Goal: Obtain resource: Download file/media

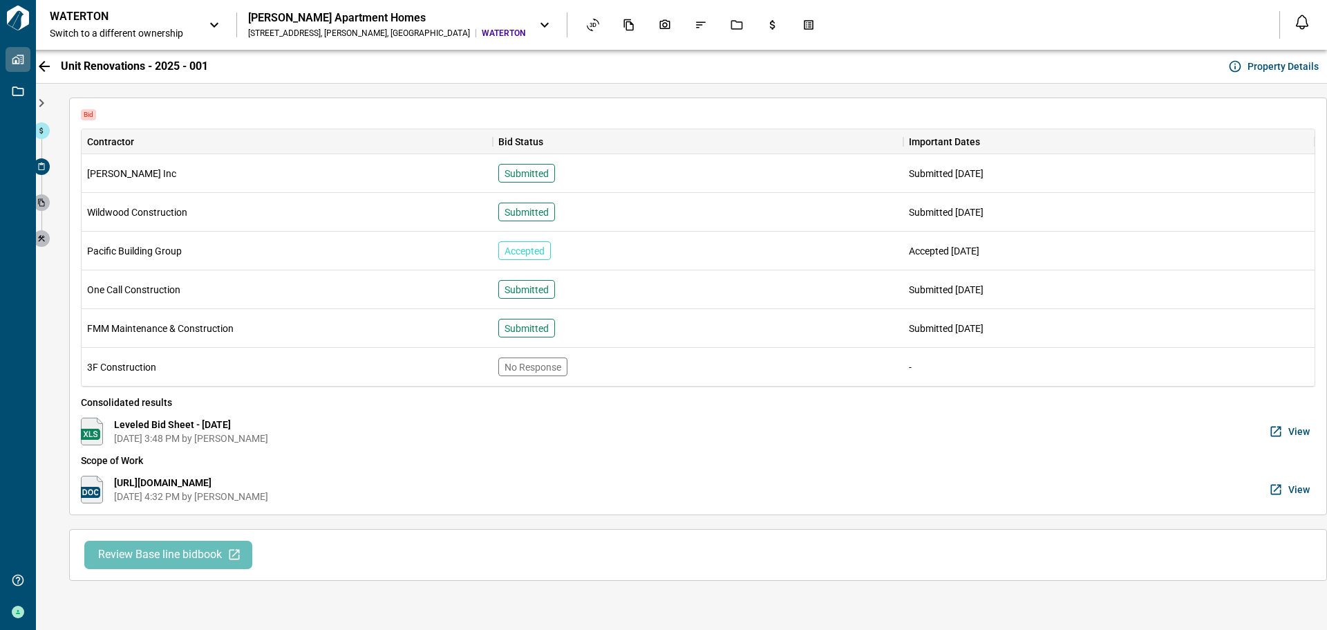
click at [1302, 430] on span "View" at bounding box center [1299, 431] width 21 height 14
click at [1293, 431] on span "View" at bounding box center [1299, 431] width 21 height 14
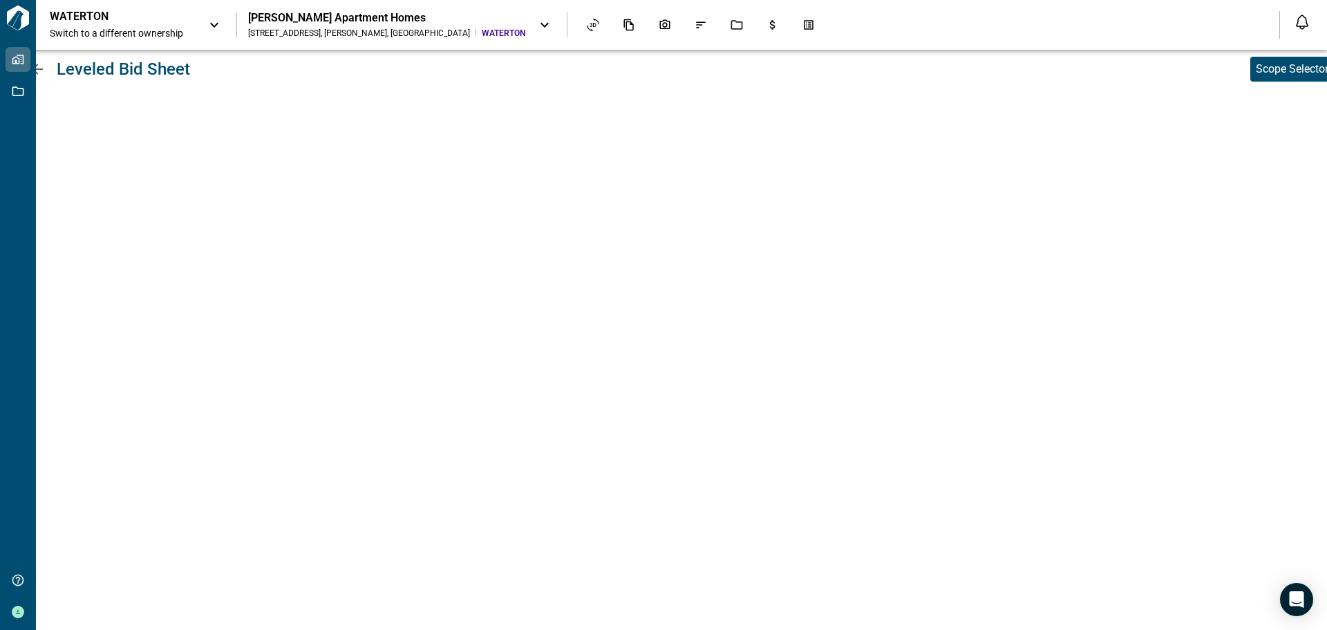
click at [1189, 627] on div "Leveled Bid Sheet Scope Selector" at bounding box center [681, 340] width 1291 height 580
click at [1184, 621] on div "Leveled Bid Sheet Scope Selector" at bounding box center [681, 340] width 1291 height 580
click at [731, 29] on icon "Jobs" at bounding box center [737, 25] width 12 height 10
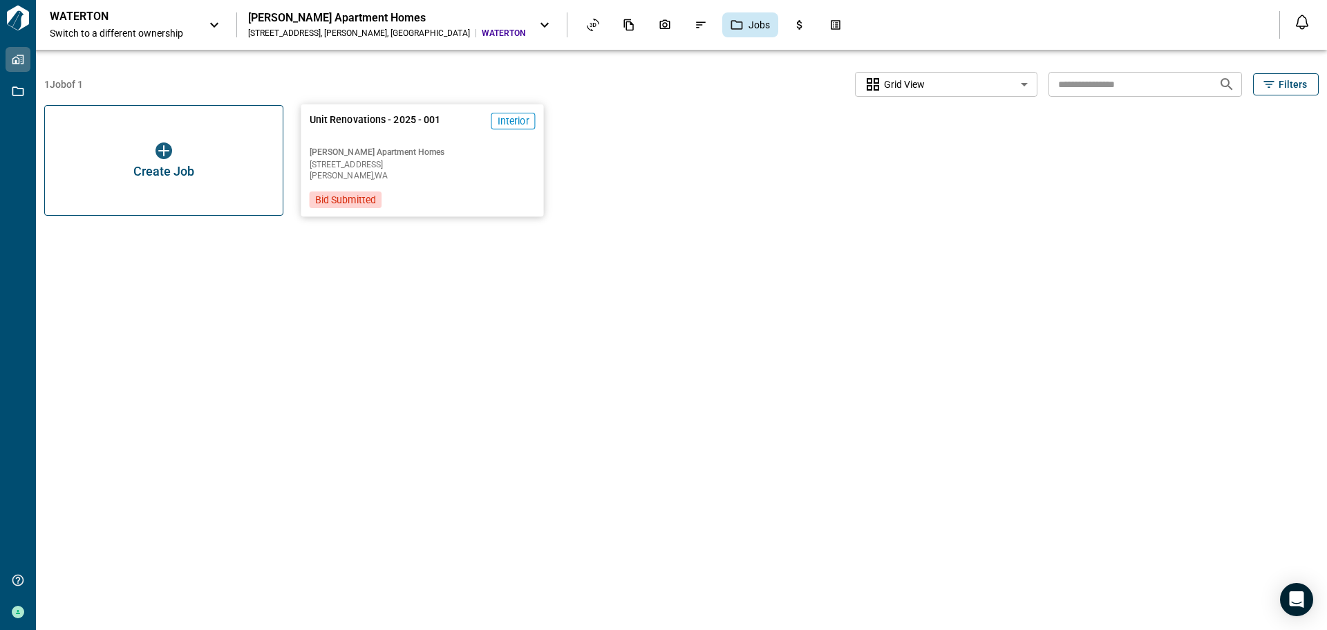
click at [480, 174] on span "Edmonds , WA" at bounding box center [423, 175] width 226 height 8
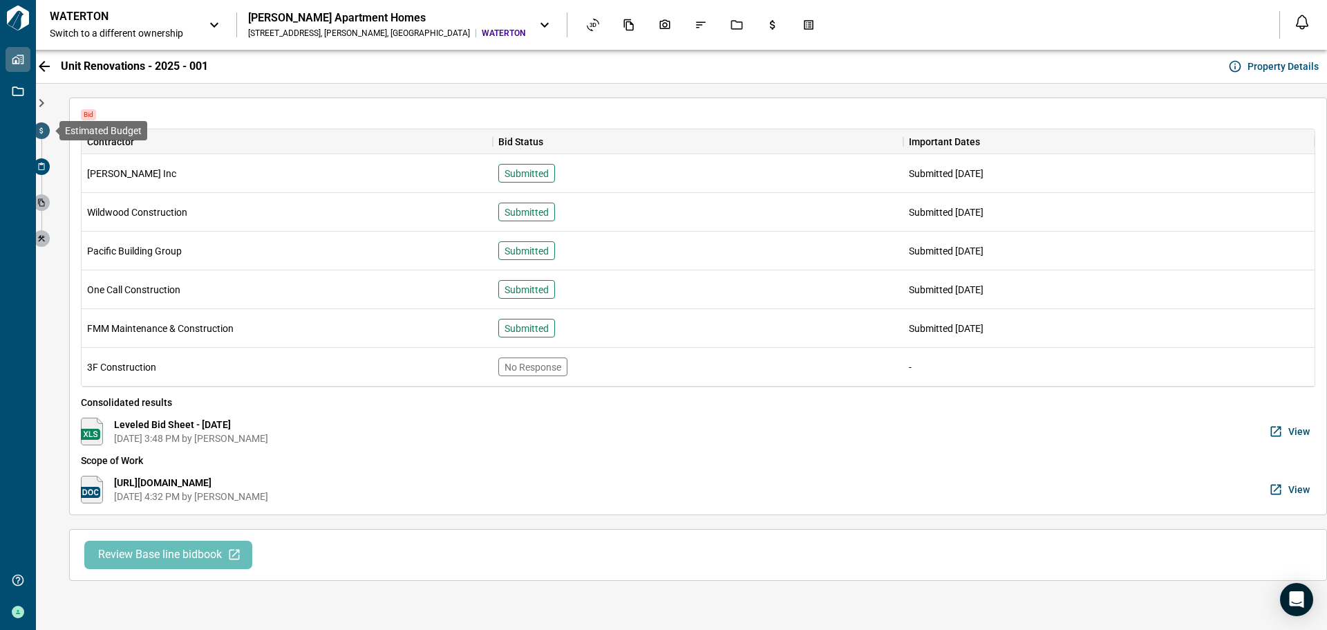
click at [41, 128] on icon at bounding box center [40, 131] width 3 height 6
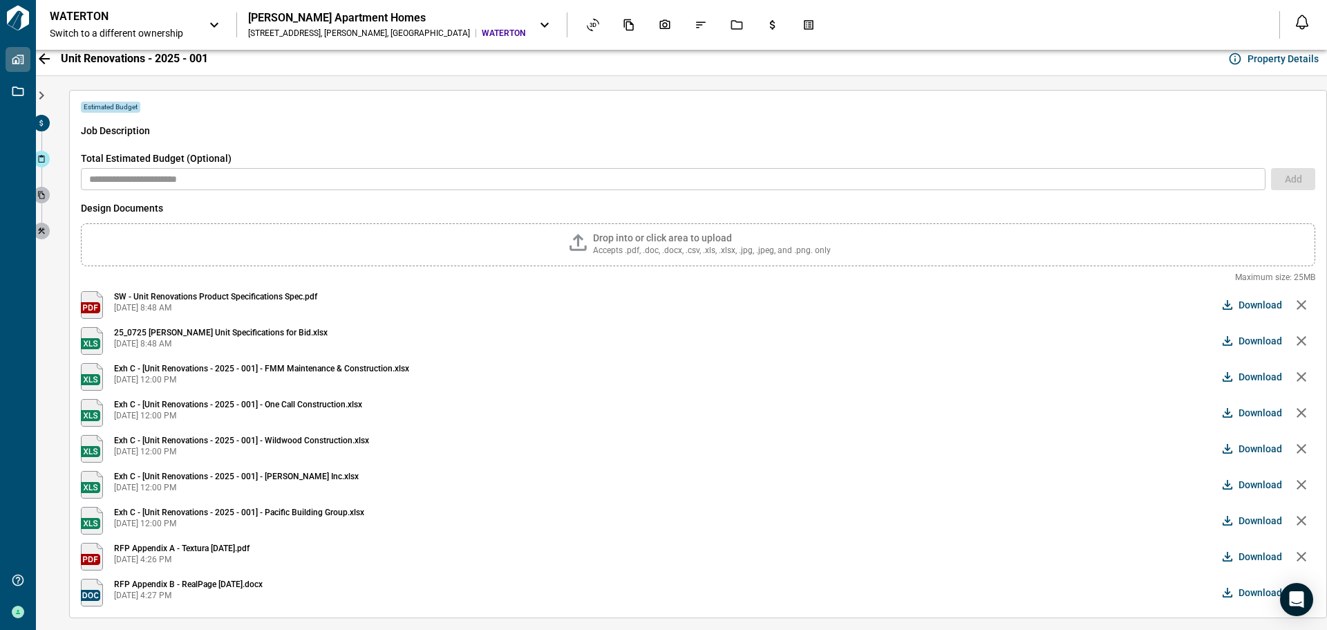
scroll to position [10, 0]
click at [1239, 442] on span "Download" at bounding box center [1261, 447] width 44 height 14
click at [1239, 408] on span "Download" at bounding box center [1261, 411] width 44 height 14
click at [1228, 372] on button "Download" at bounding box center [1253, 375] width 68 height 28
click at [731, 25] on icon "Jobs" at bounding box center [737, 25] width 12 height 12
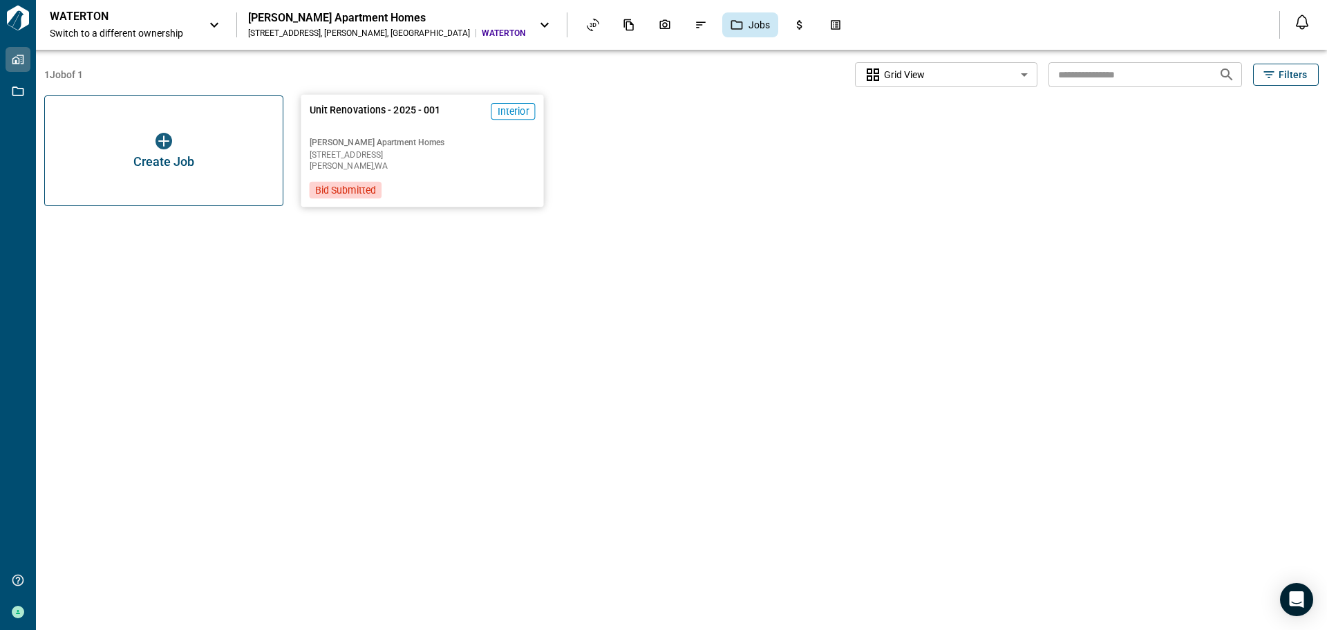
click at [471, 118] on div "Unit Renovations - 2025 - 001 Interior" at bounding box center [423, 117] width 226 height 28
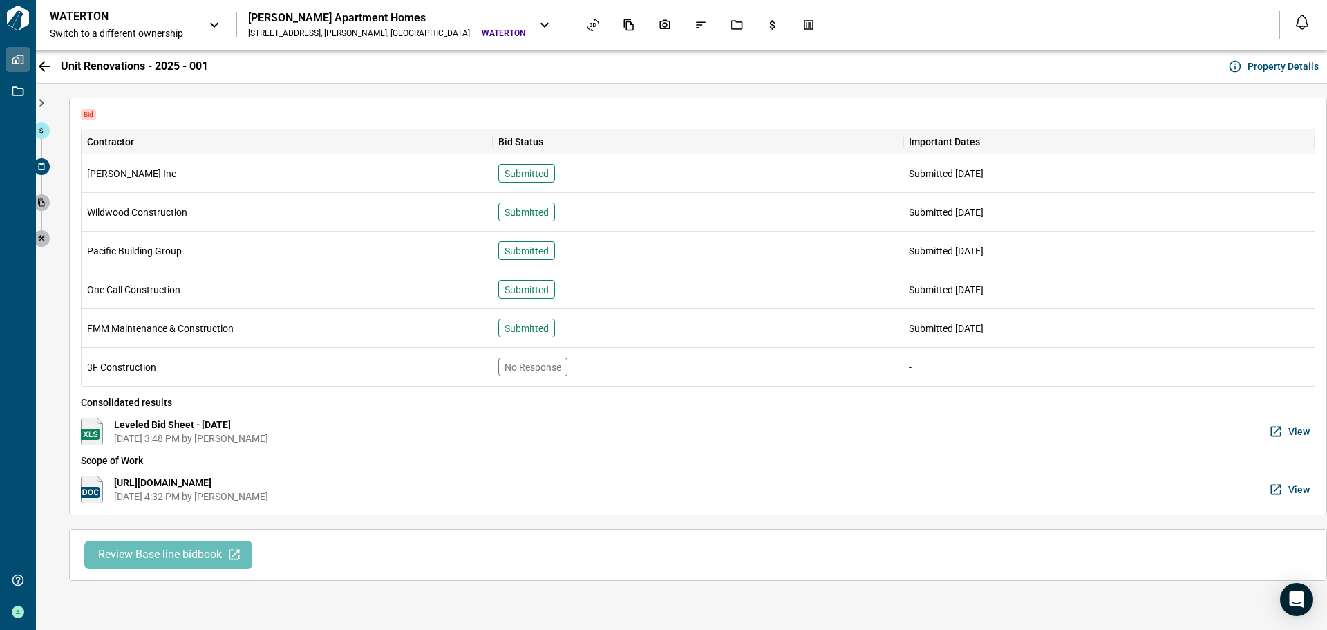
click at [1289, 431] on span "View" at bounding box center [1299, 431] width 21 height 14
